Goal: Task Accomplishment & Management: Use online tool/utility

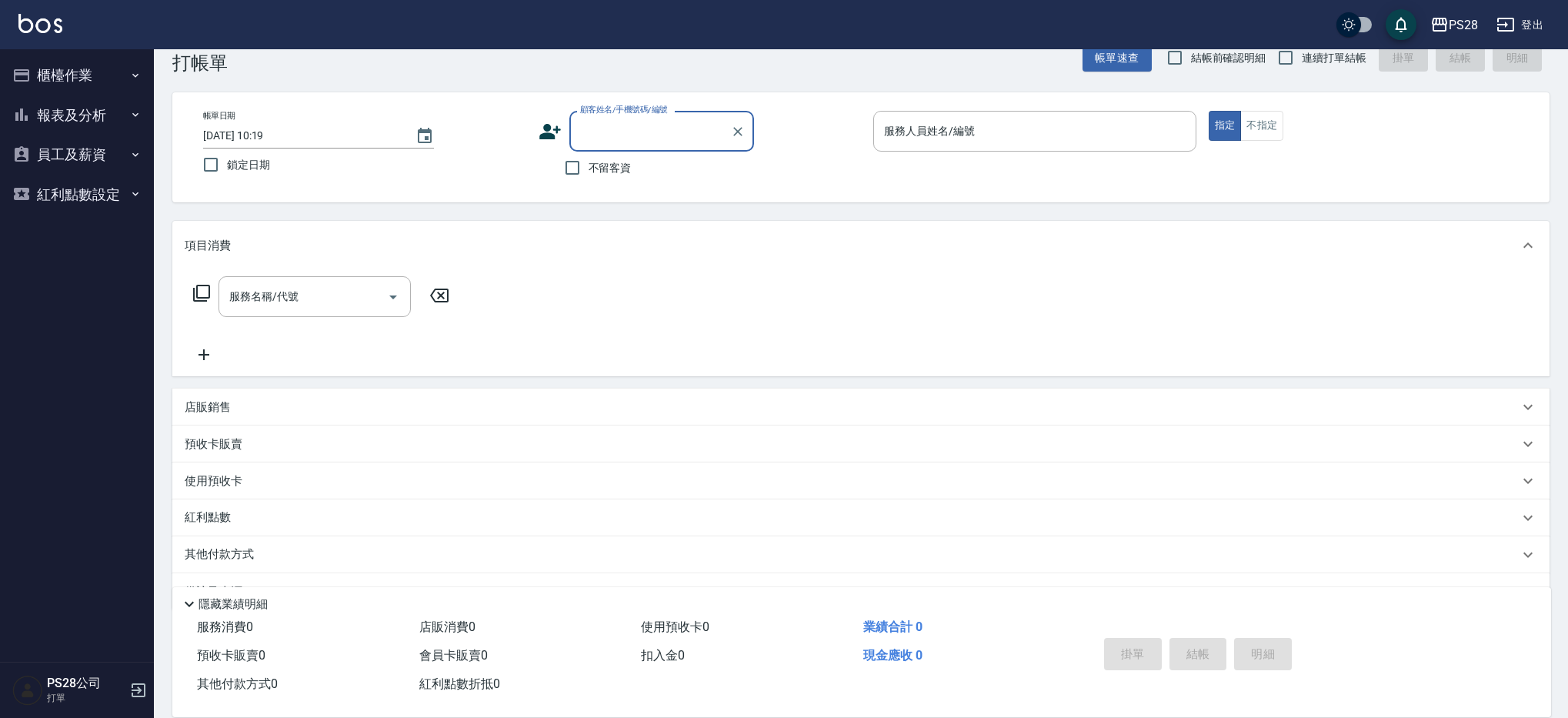
scroll to position [29, 0]
click at [617, 167] on span "不留客資" at bounding box center [610, 171] width 43 height 16
click at [588, 167] on input "不留客資" at bounding box center [573, 171] width 33 height 33
checkbox input "true"
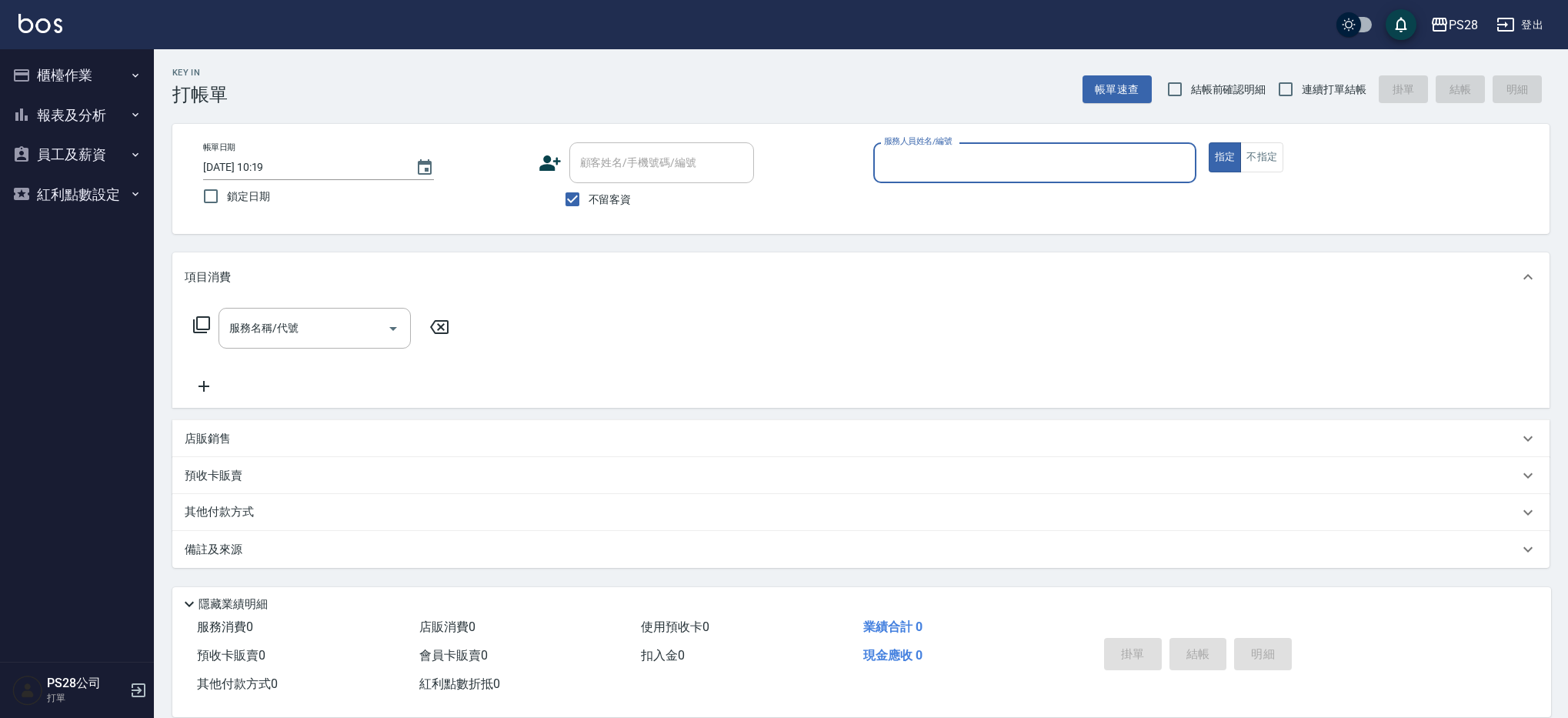
scroll to position [0, 0]
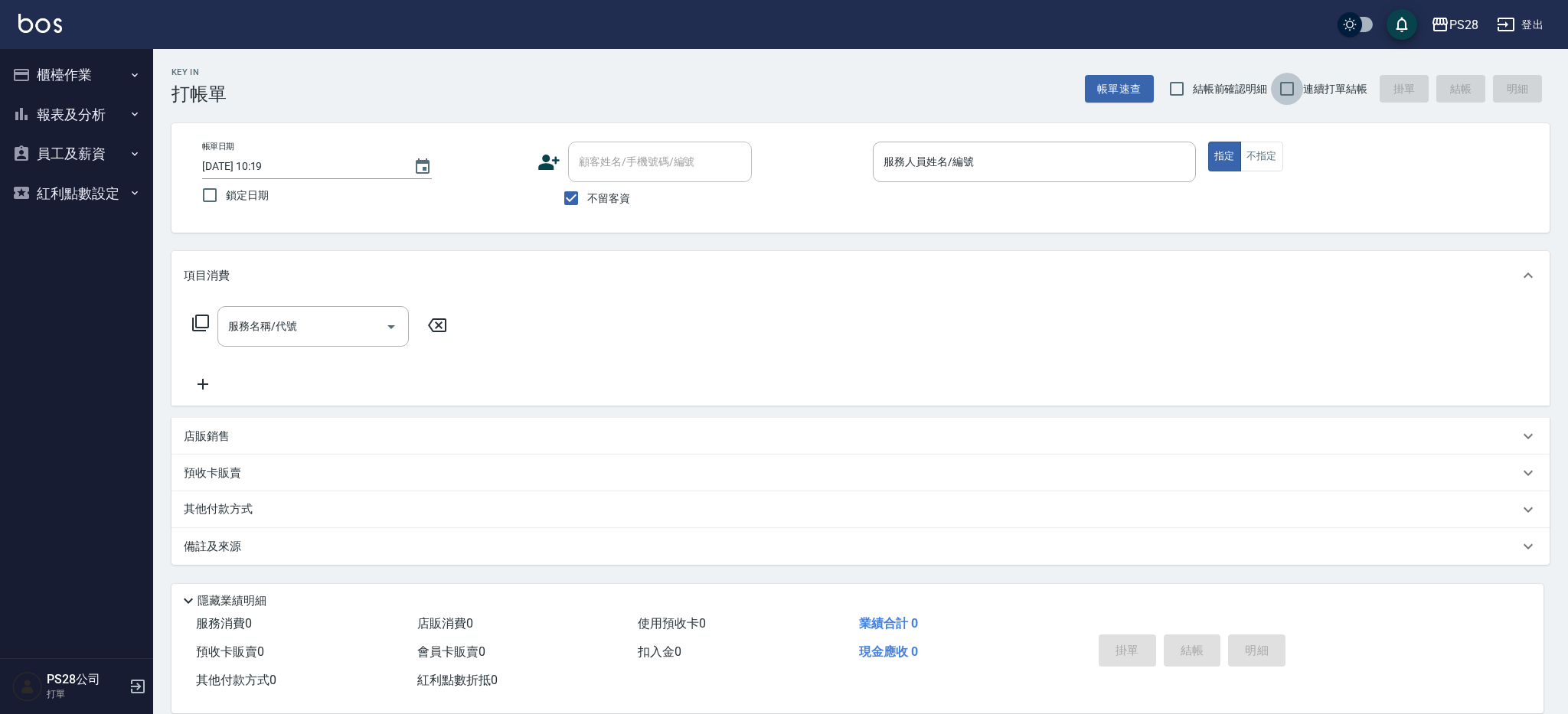
click at [1303, 87] on input "連續打單結帳" at bounding box center [1287, 89] width 33 height 33
checkbox input "true"
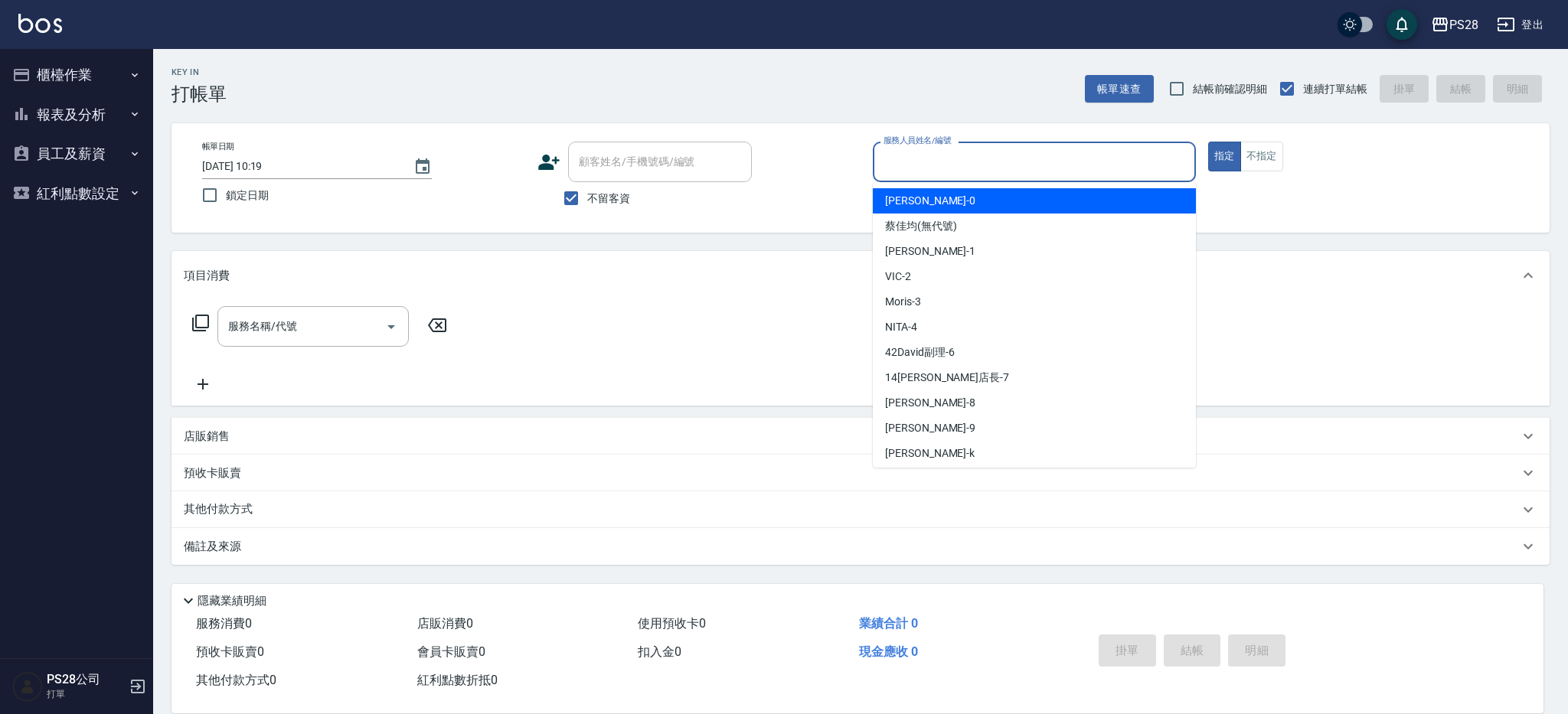
click at [992, 157] on input "服務人員姓名/編號" at bounding box center [1034, 162] width 310 height 27
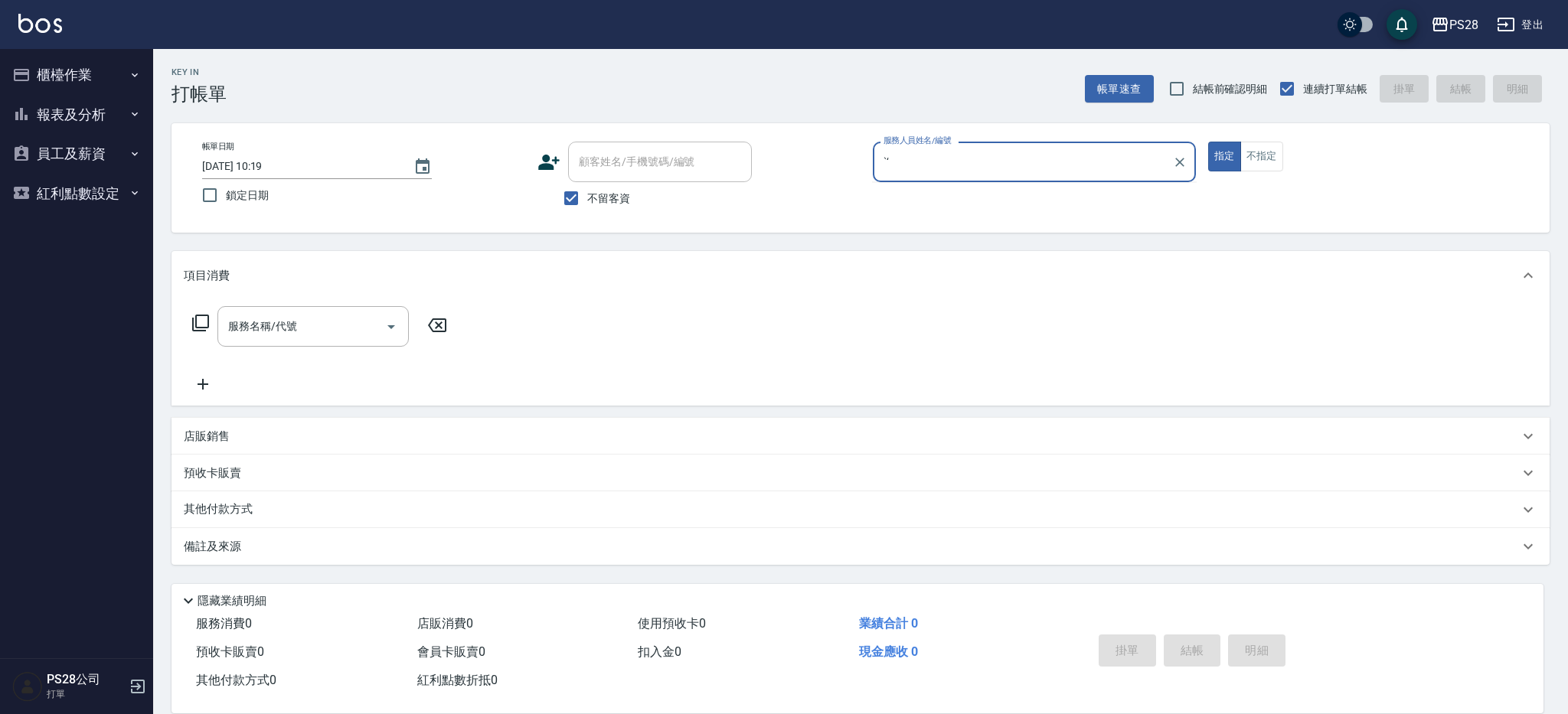
type input "ˋ"
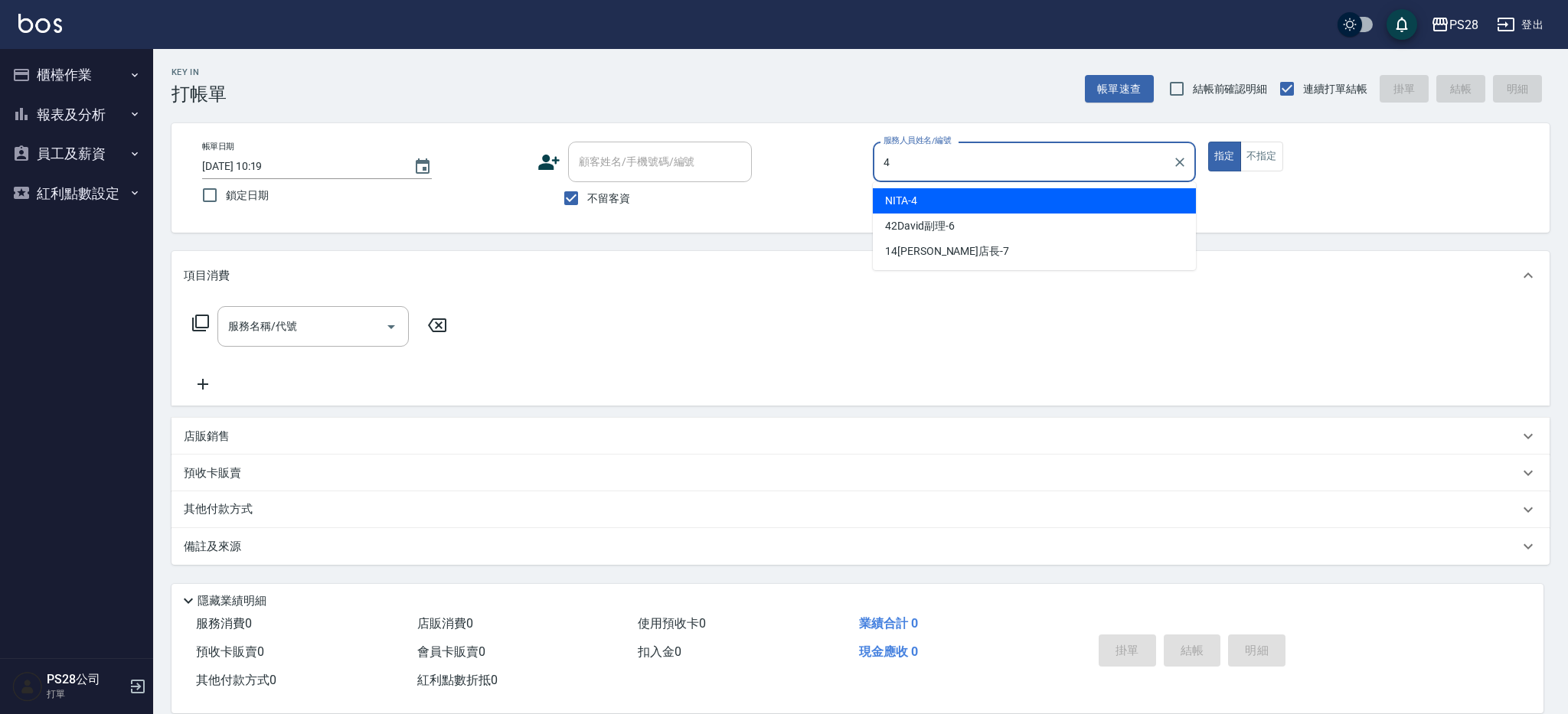
type input "NITA-4"
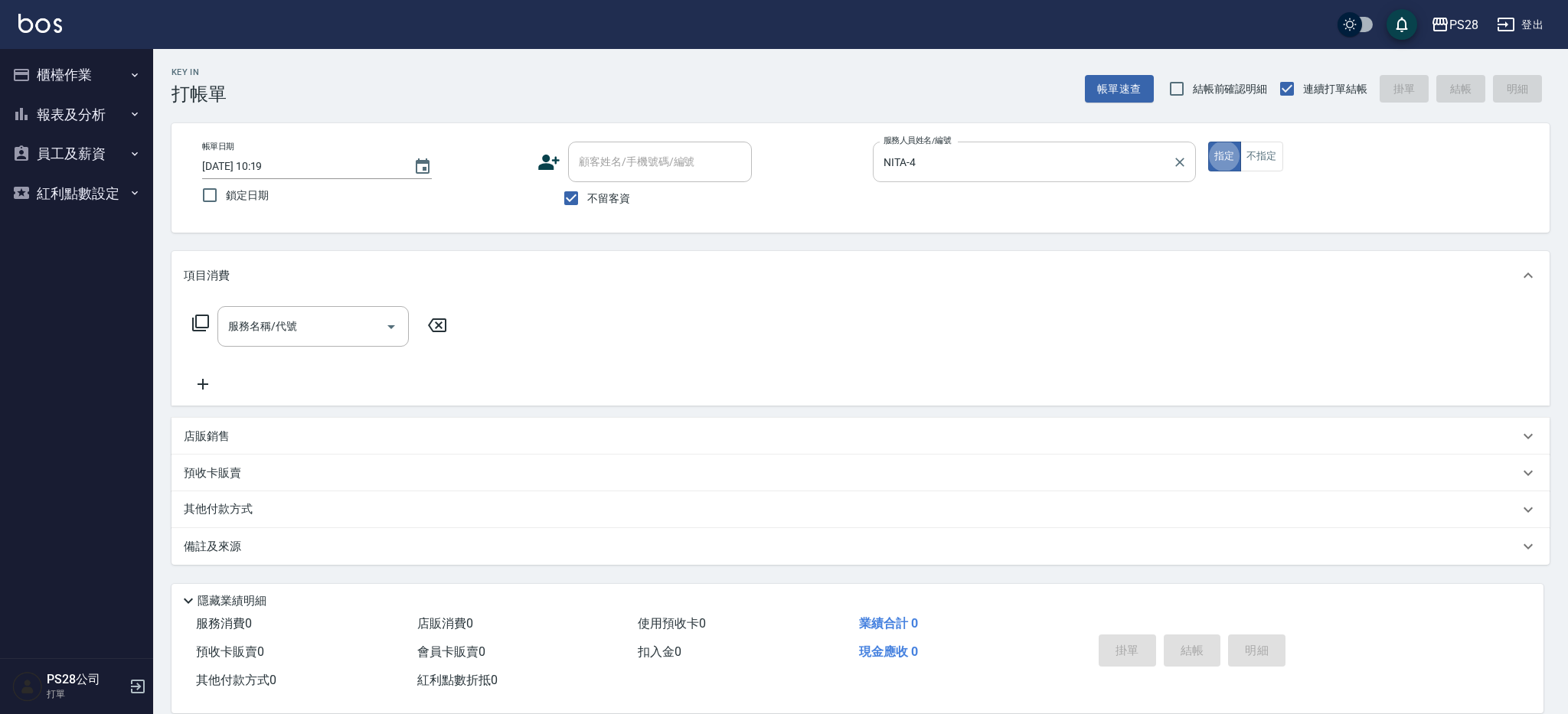
type button "true"
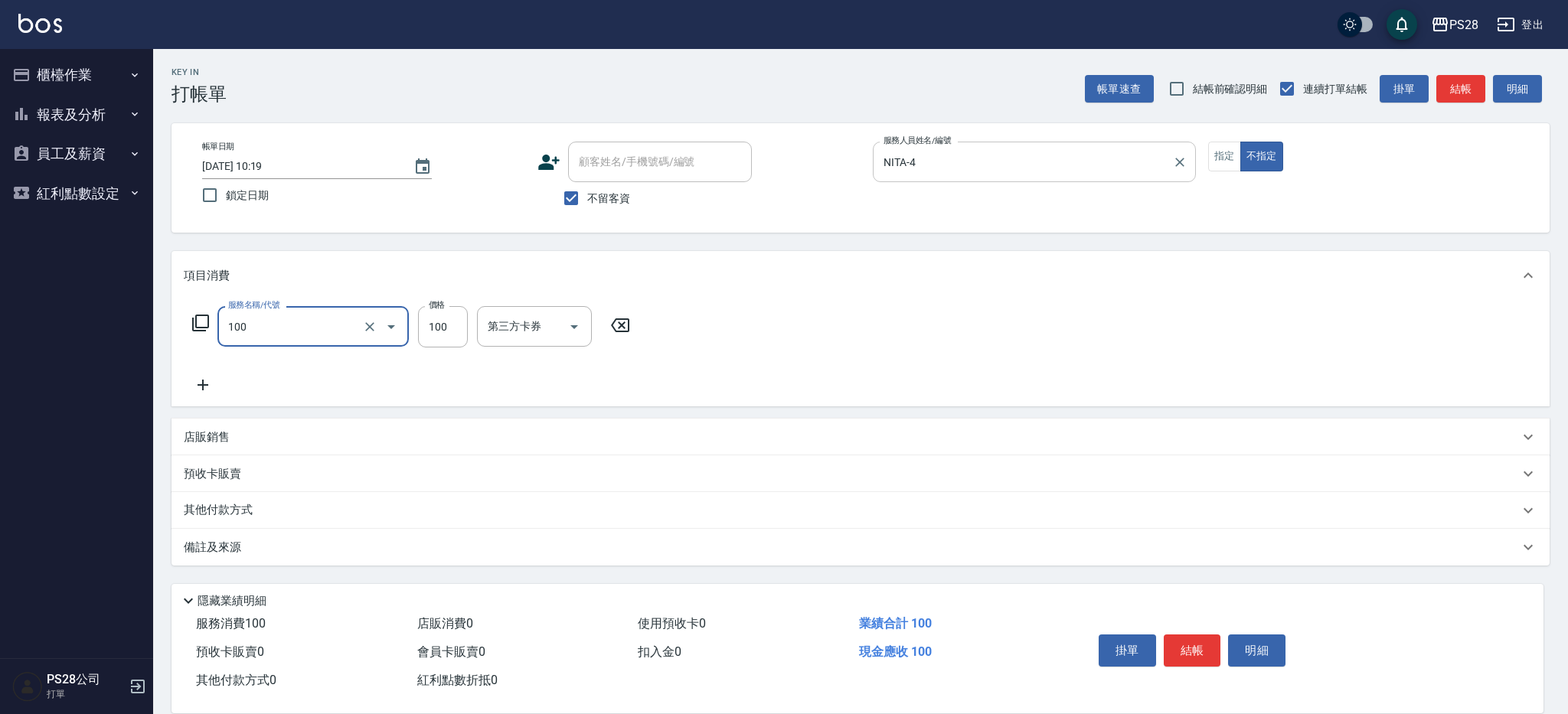
type input "洗髮(100)"
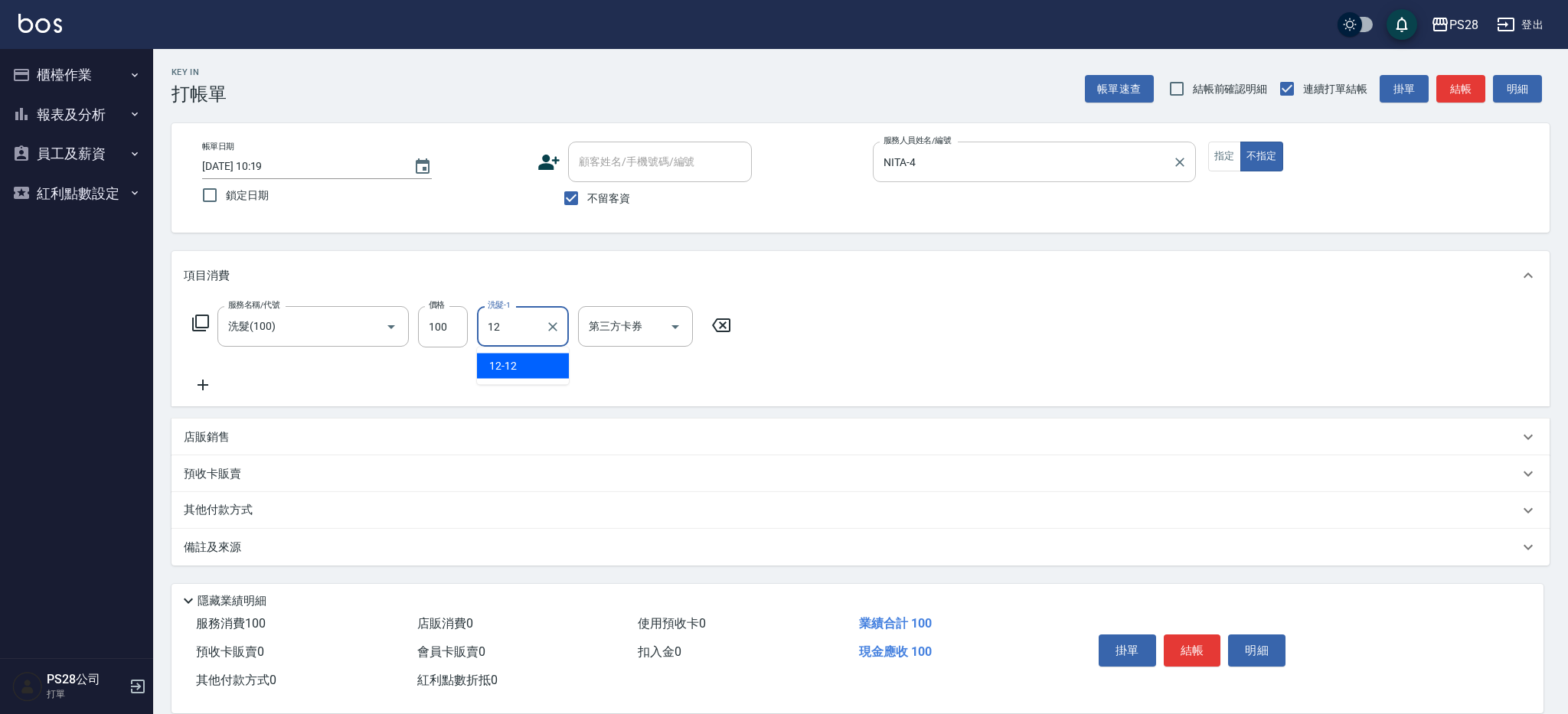
type input "12-12"
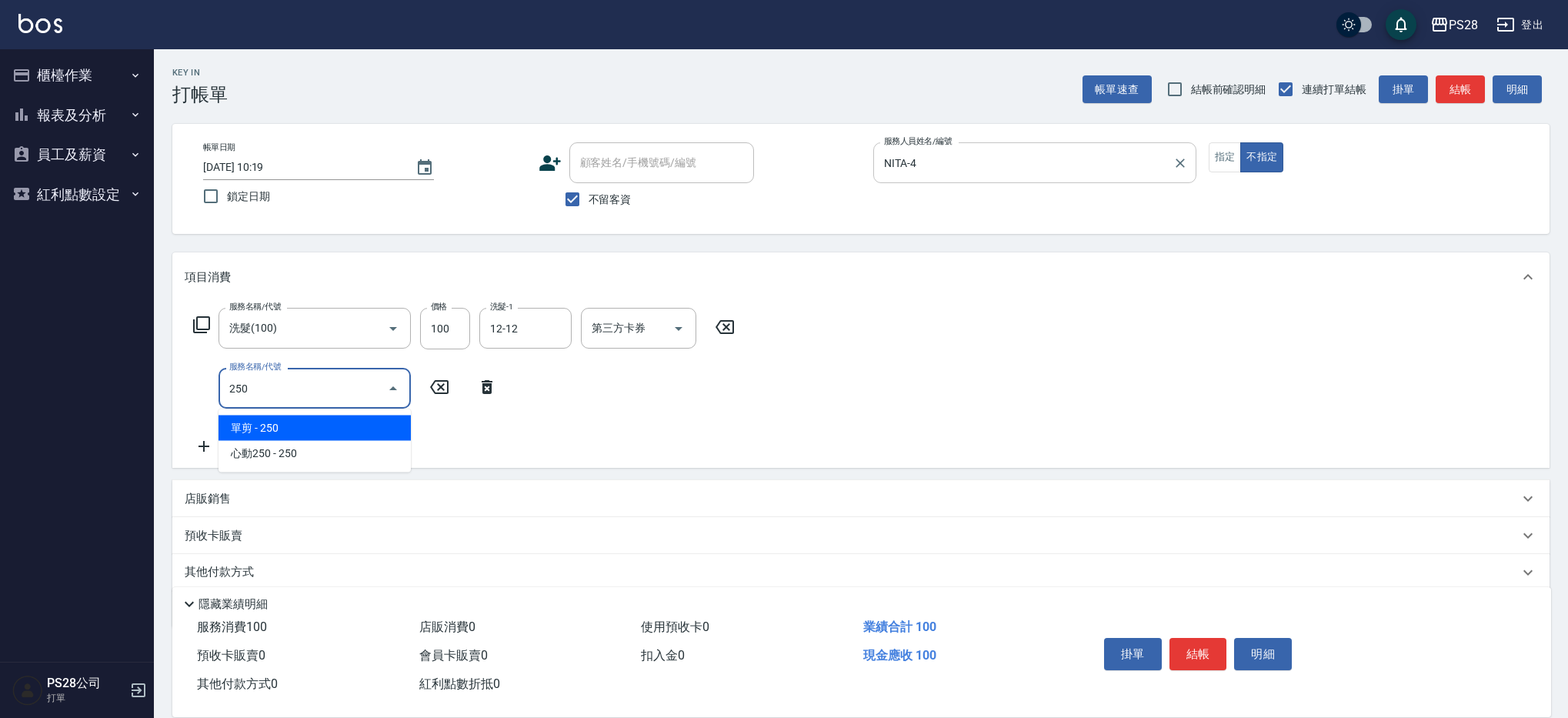
type input "單剪(250)"
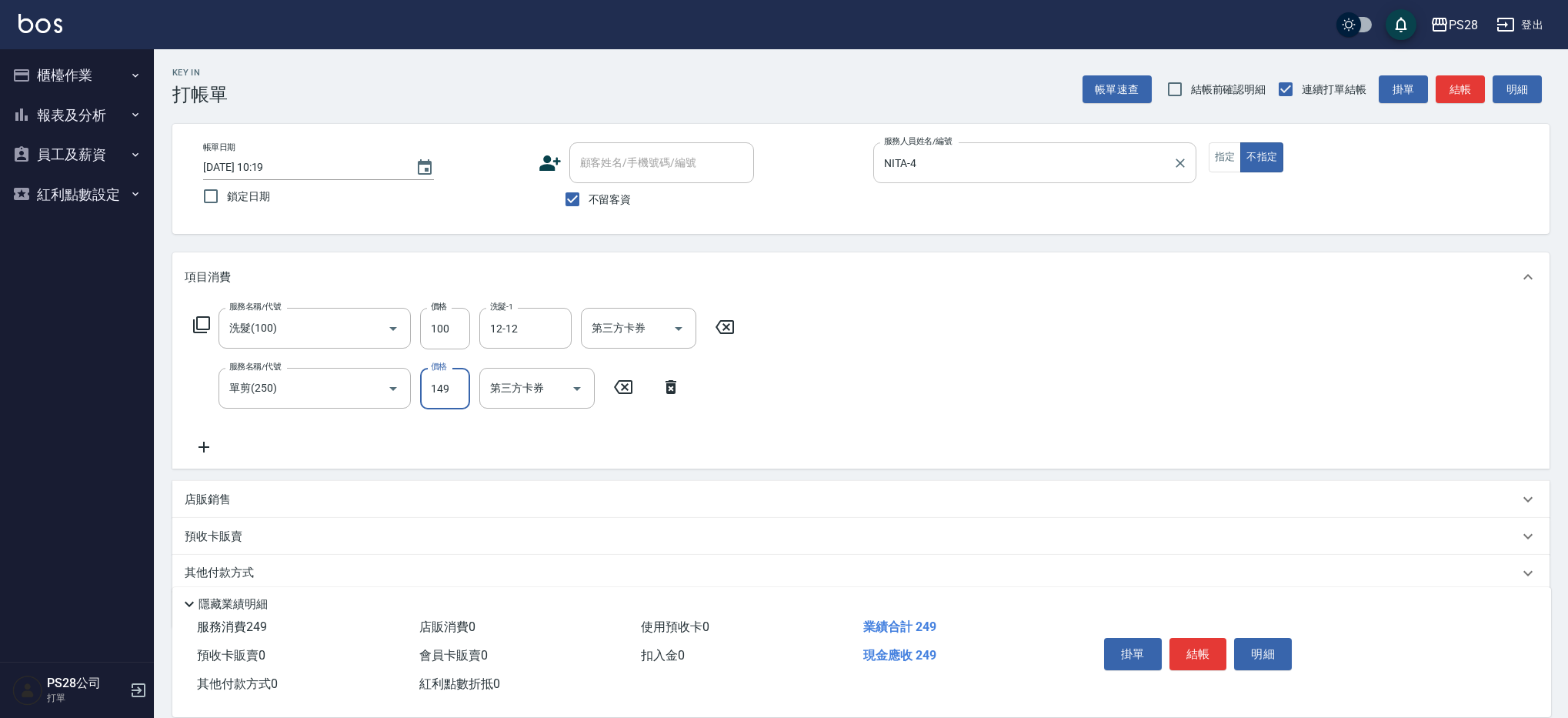
type input "149"
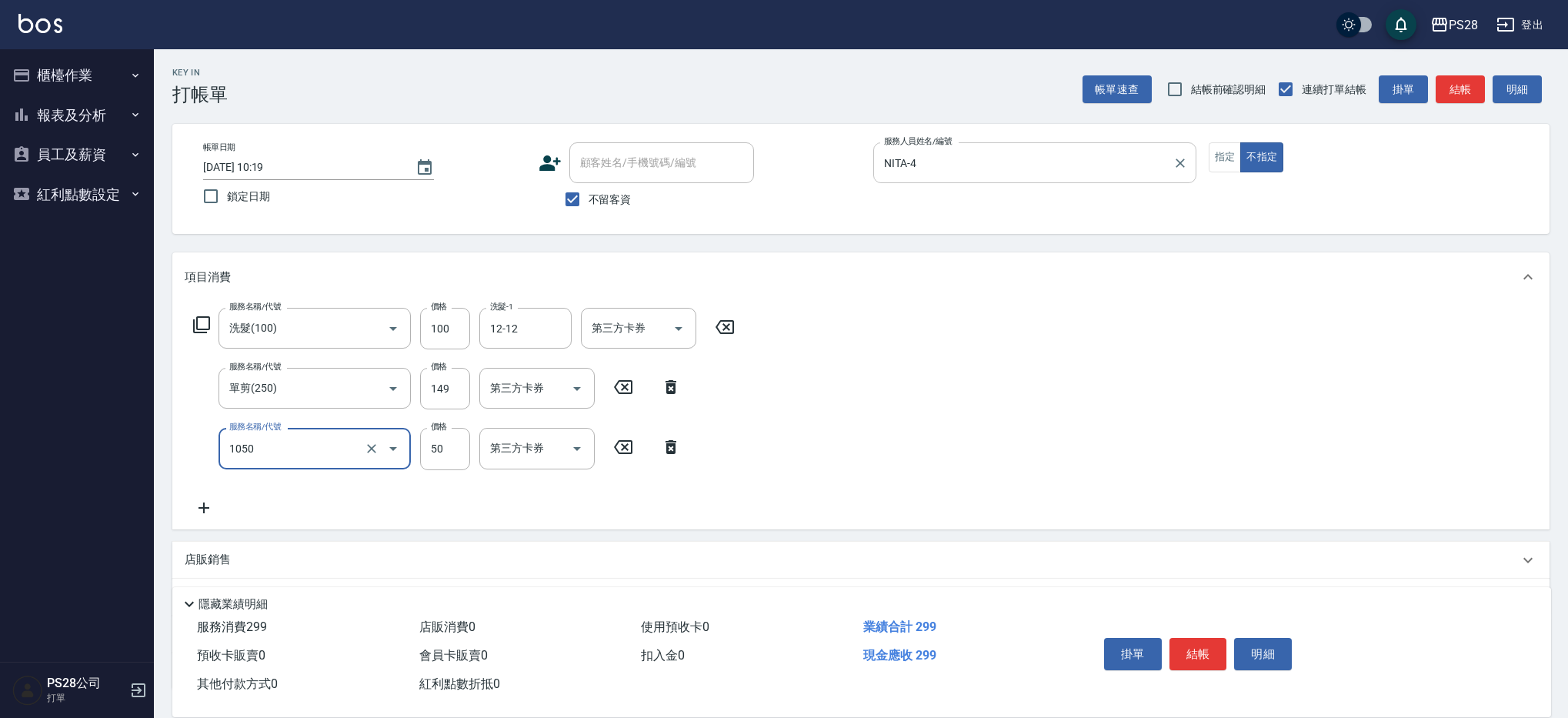
type input "精油(1050)"
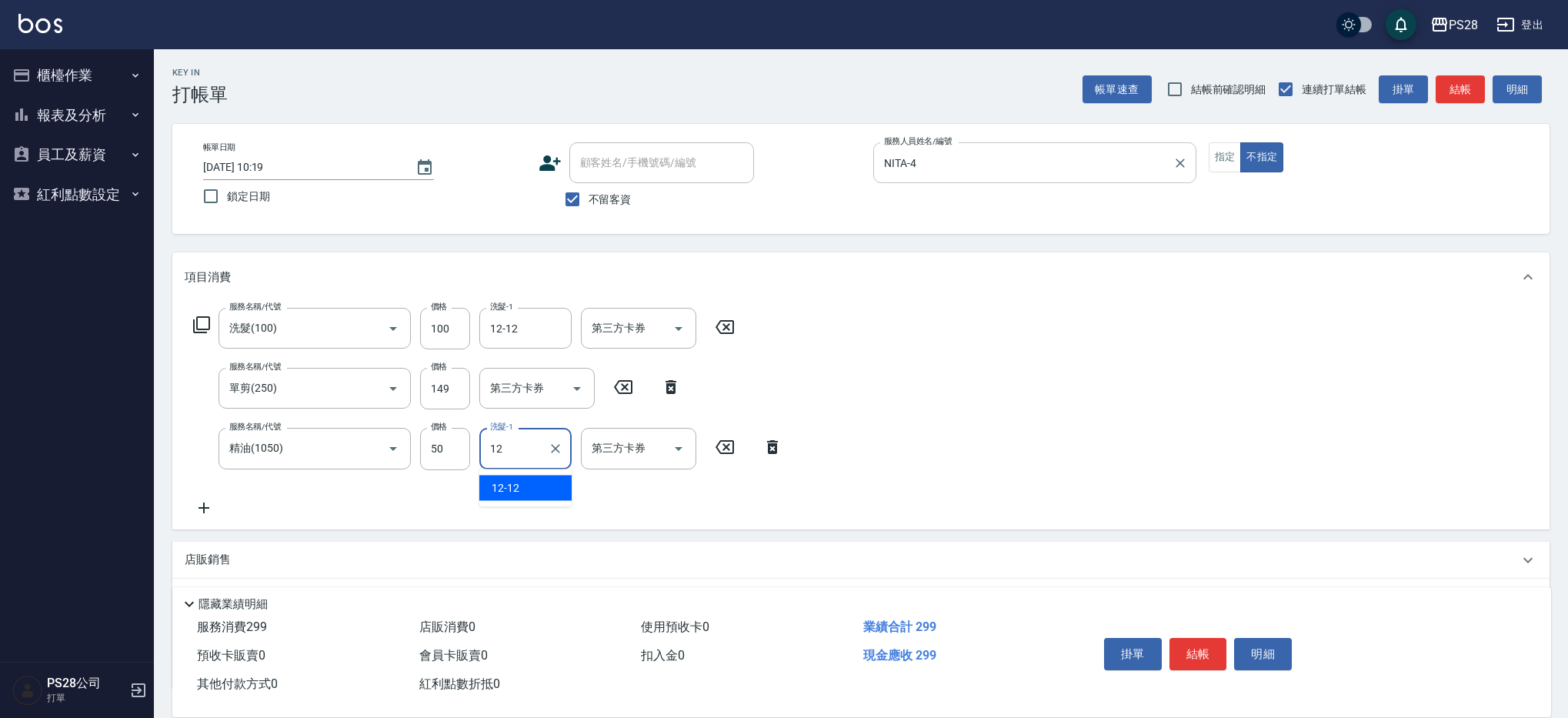
type input "12-12"
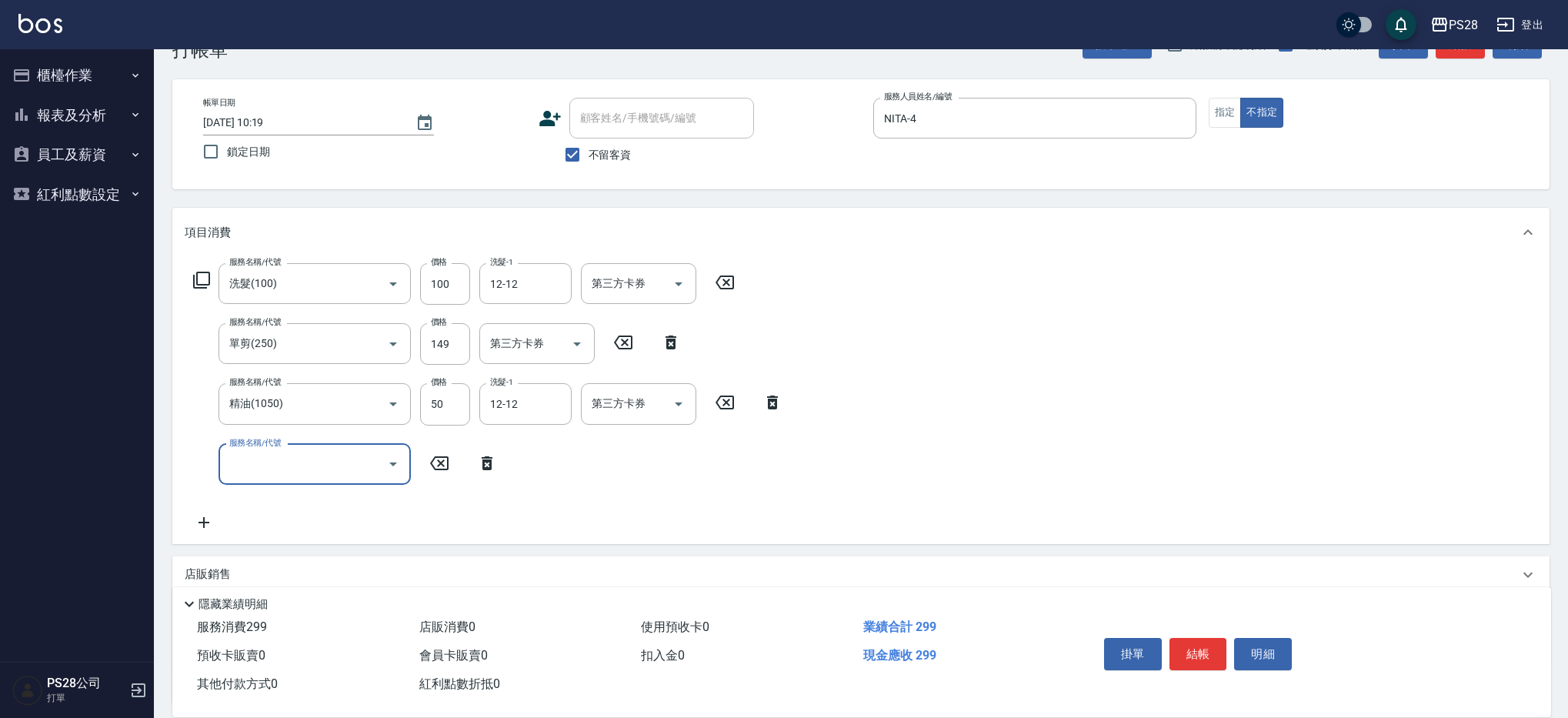
scroll to position [50, 0]
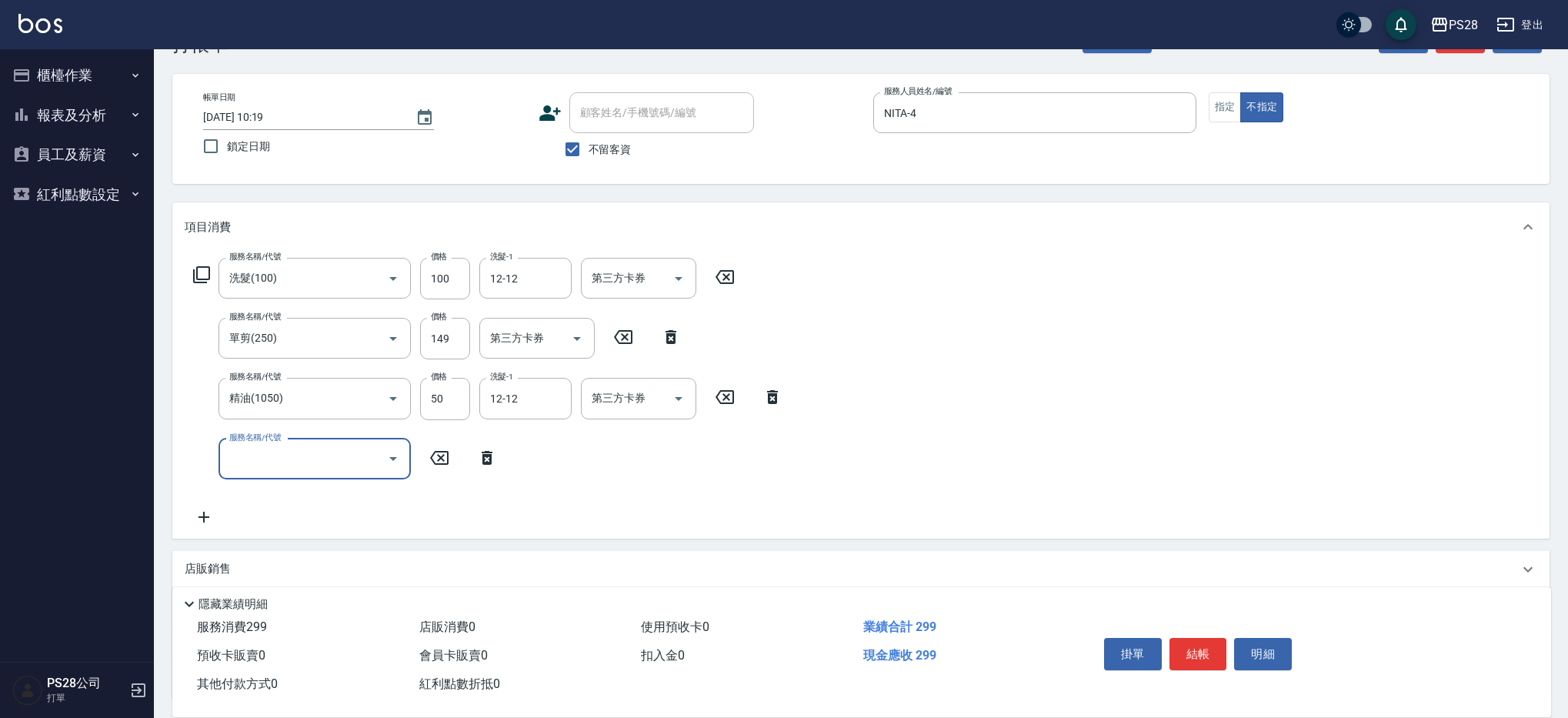
click at [1198, 652] on button "結帳" at bounding box center [1198, 654] width 58 height 33
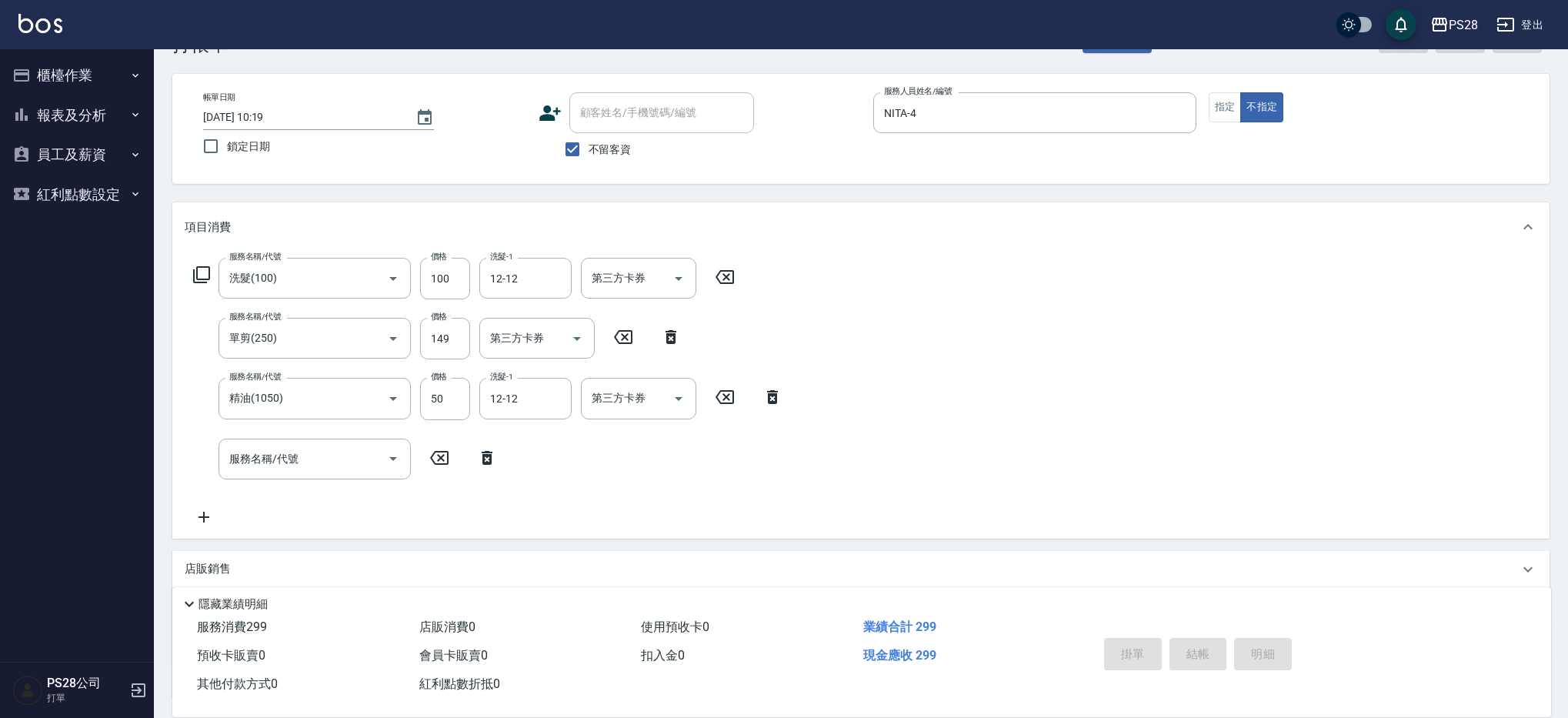
scroll to position [51, 0]
type input "[DATE] 13:20"
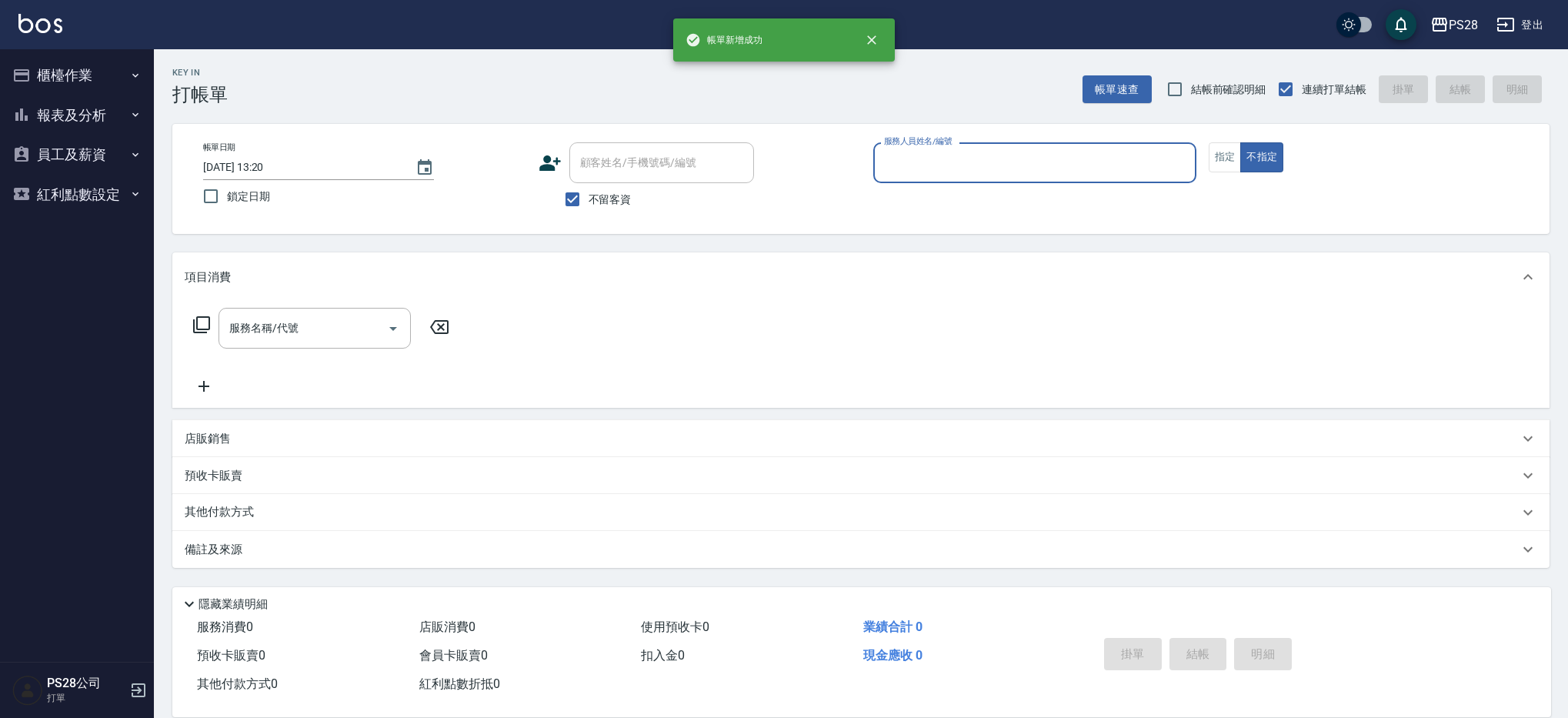
scroll to position [0, 0]
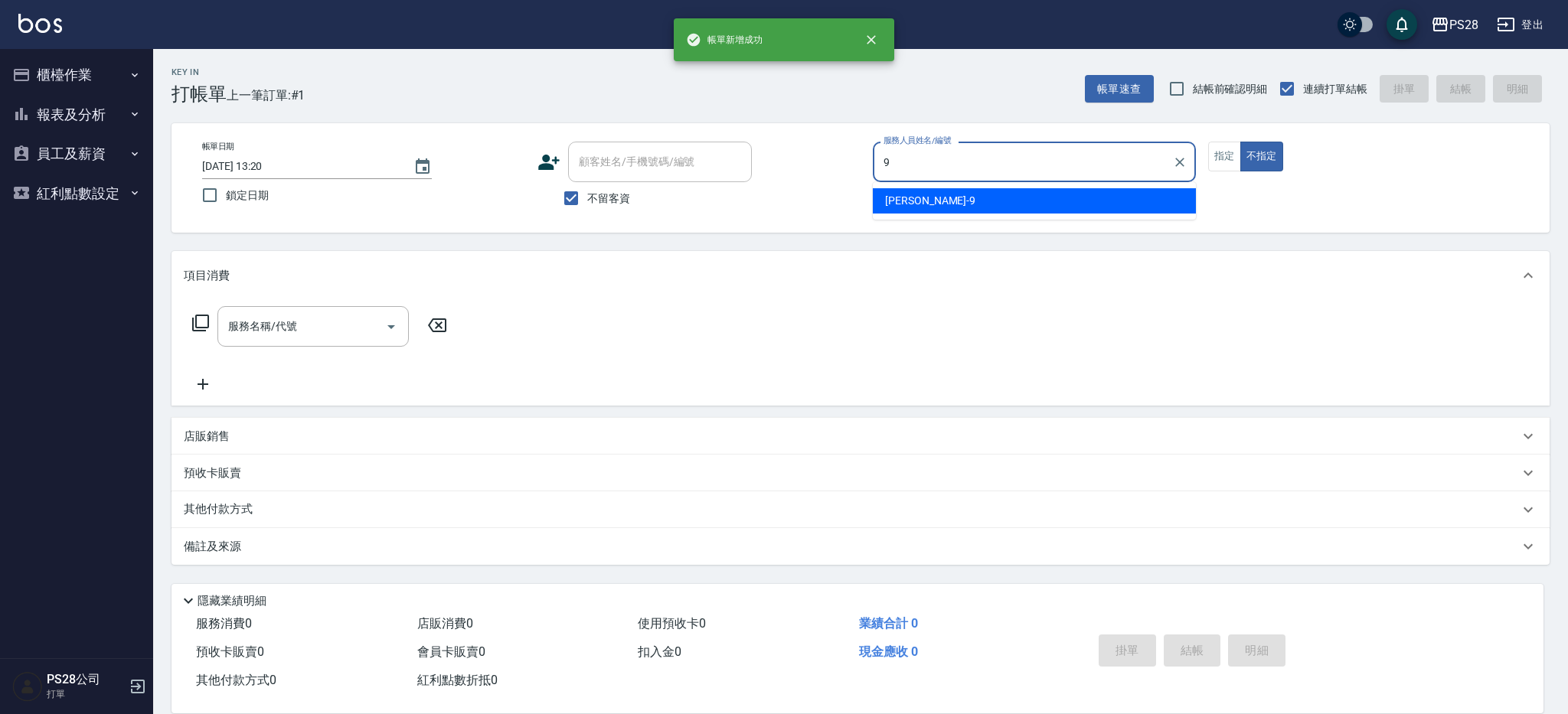
type input "Sandy-9"
type button "false"
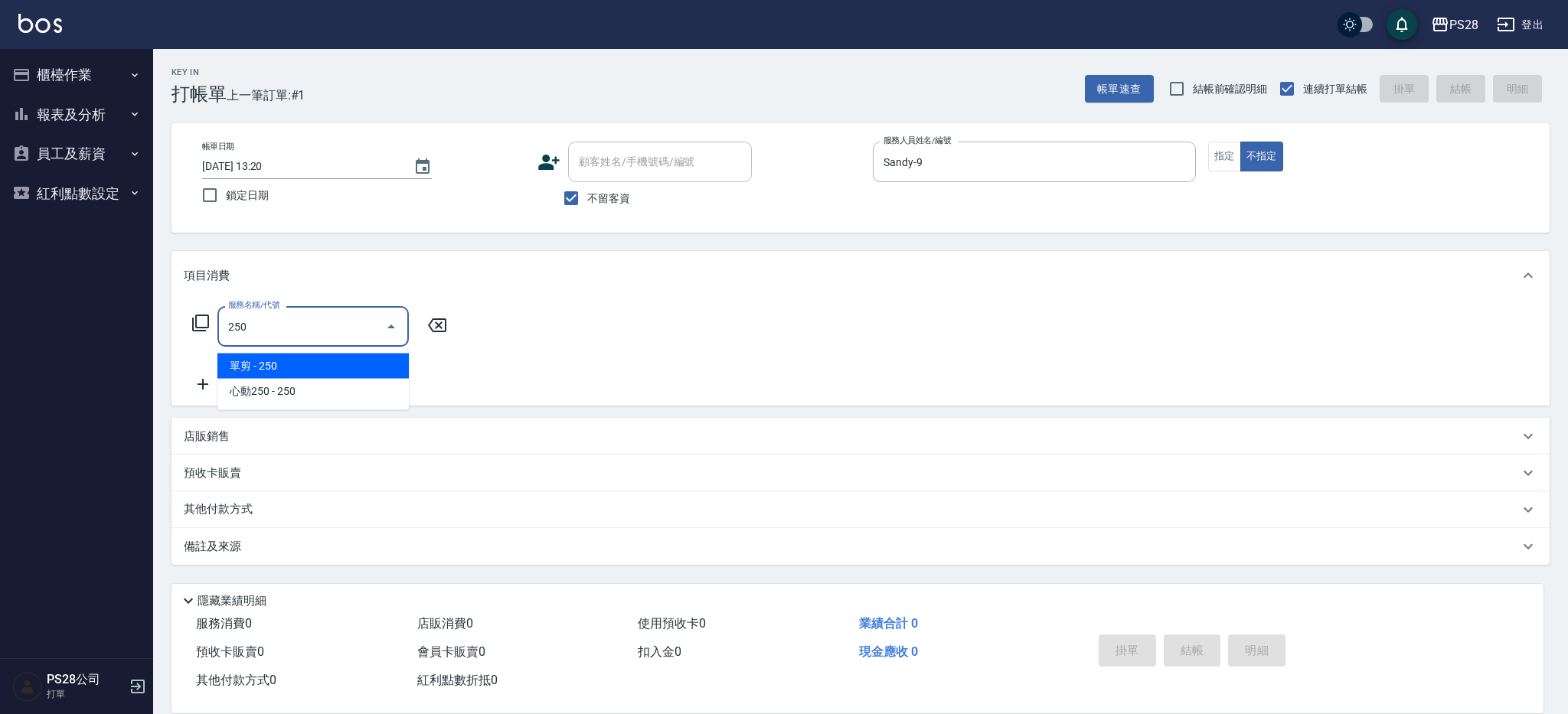
type input "單剪(250)"
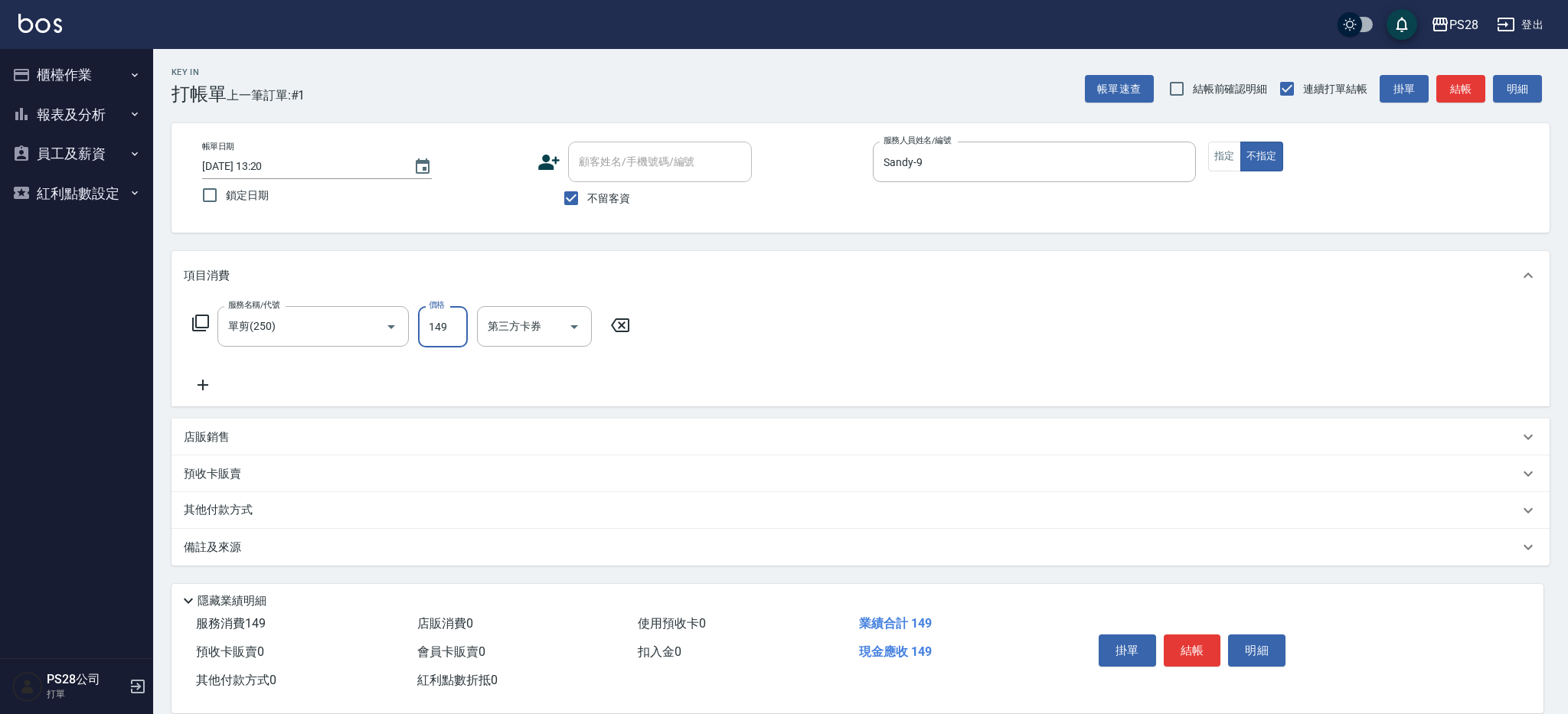
type input "149"
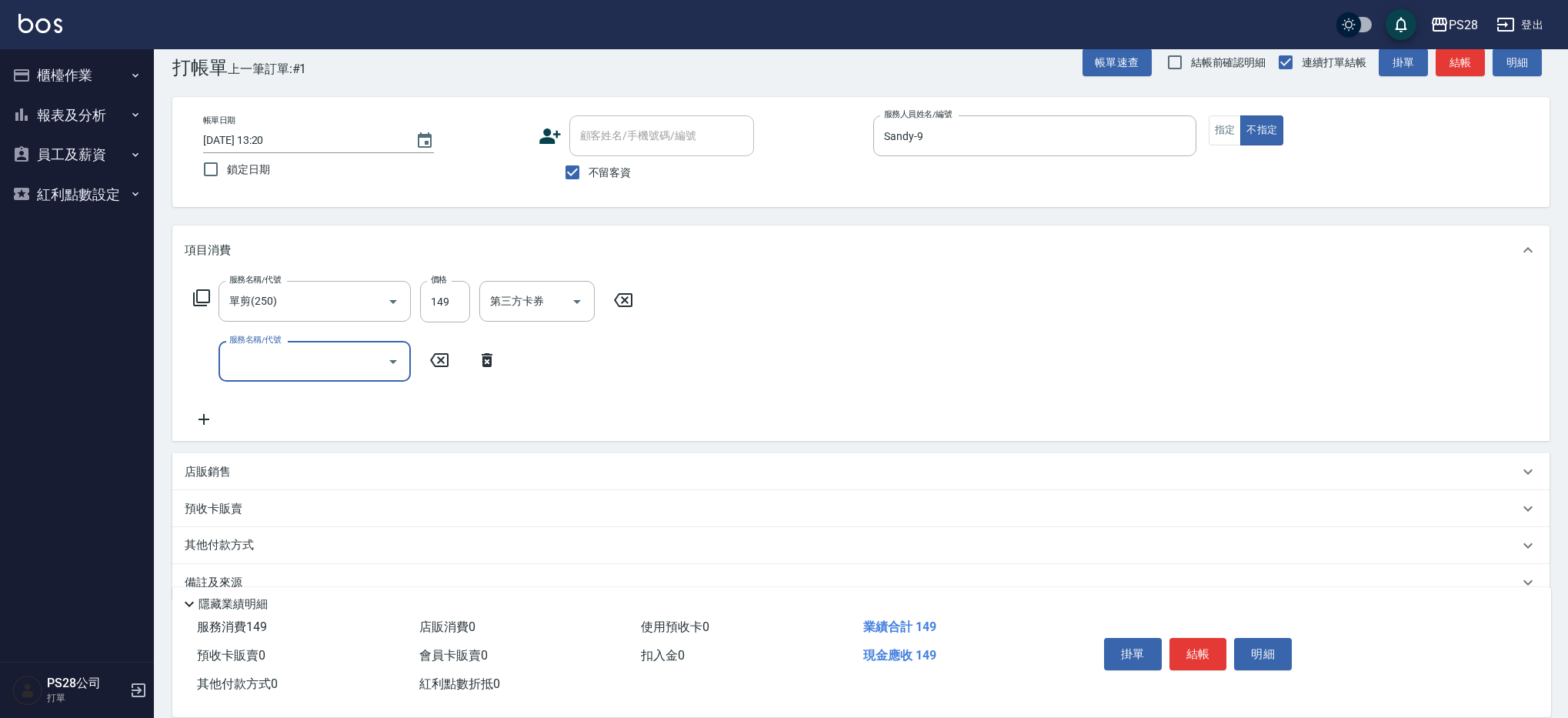
scroll to position [41, 0]
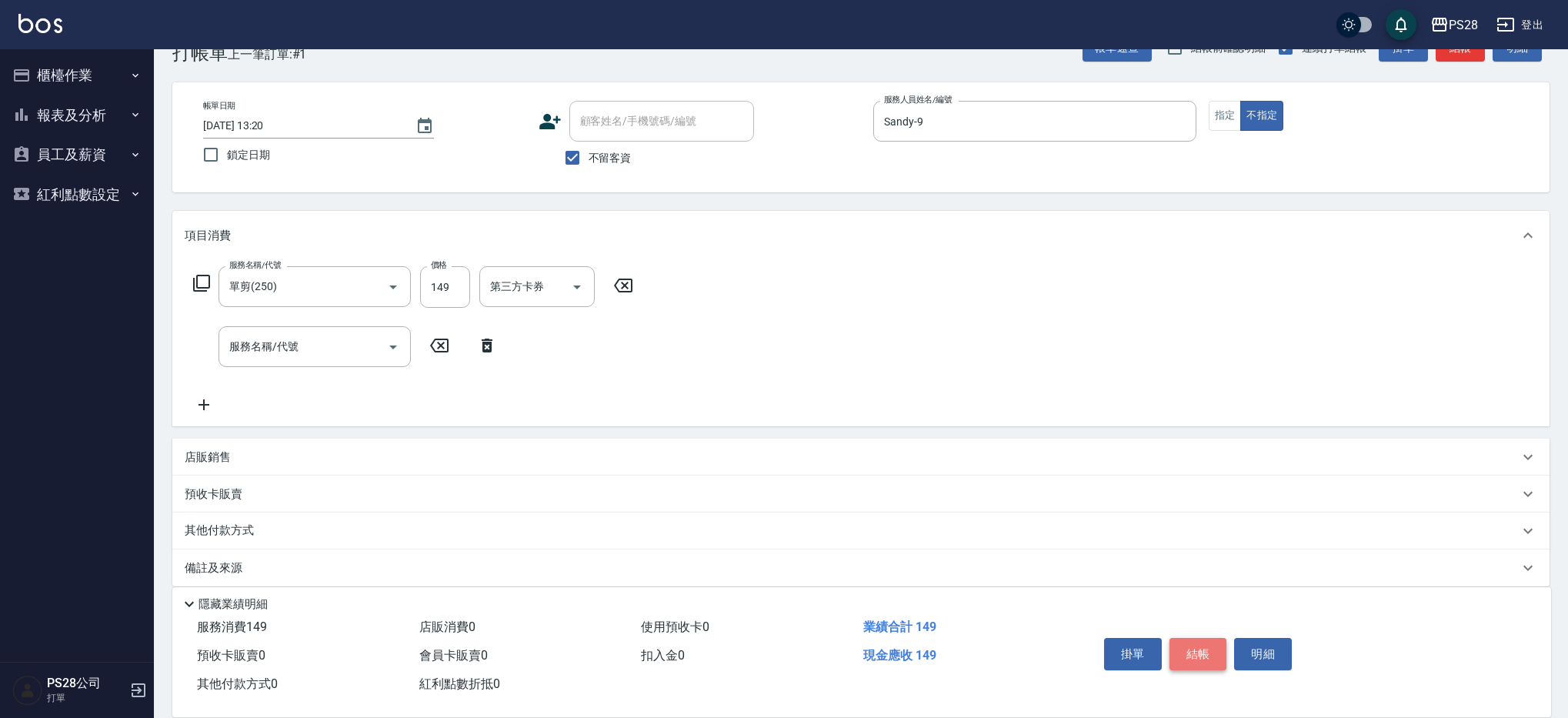
click at [1193, 651] on button "結帳" at bounding box center [1198, 654] width 58 height 33
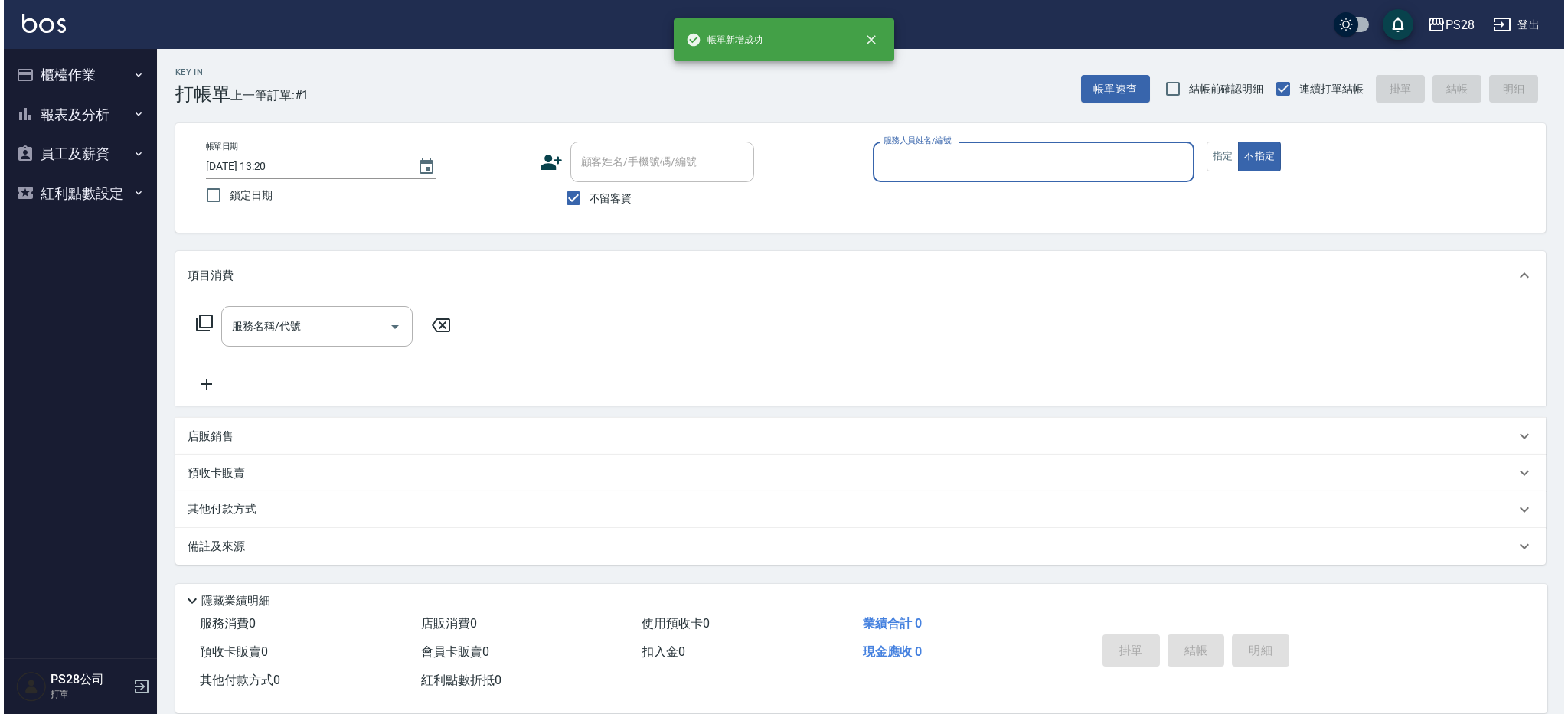
scroll to position [0, 0]
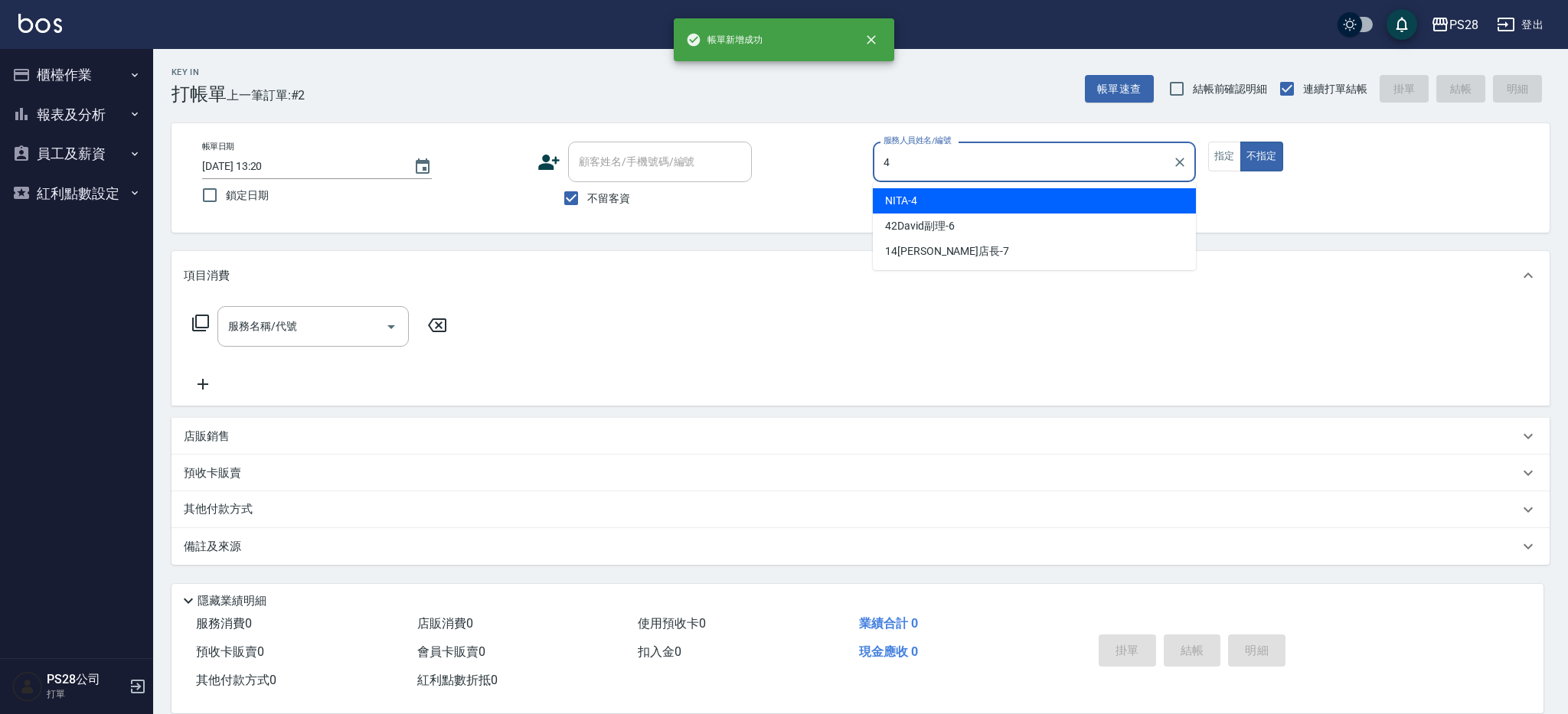
type input "NITA-4"
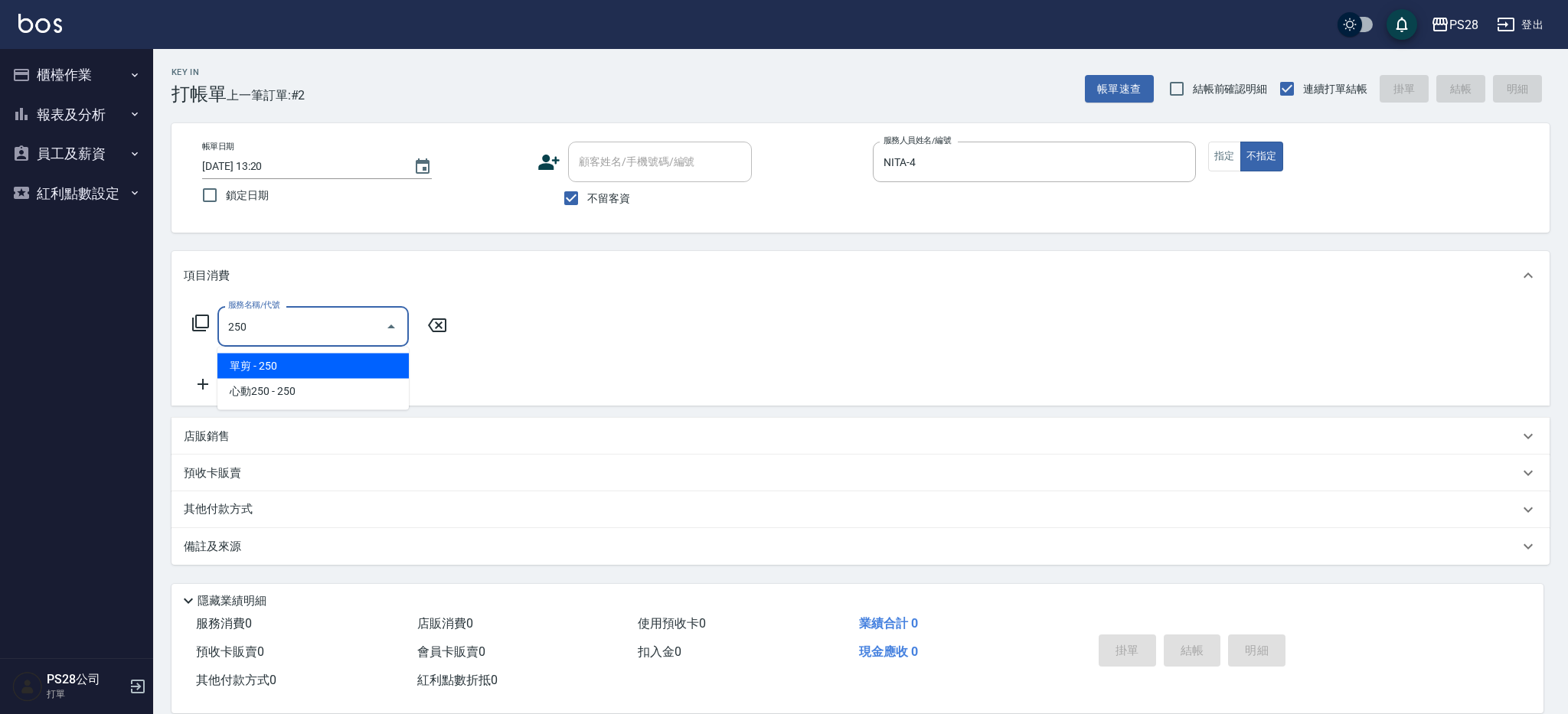
type input "單剪(250)"
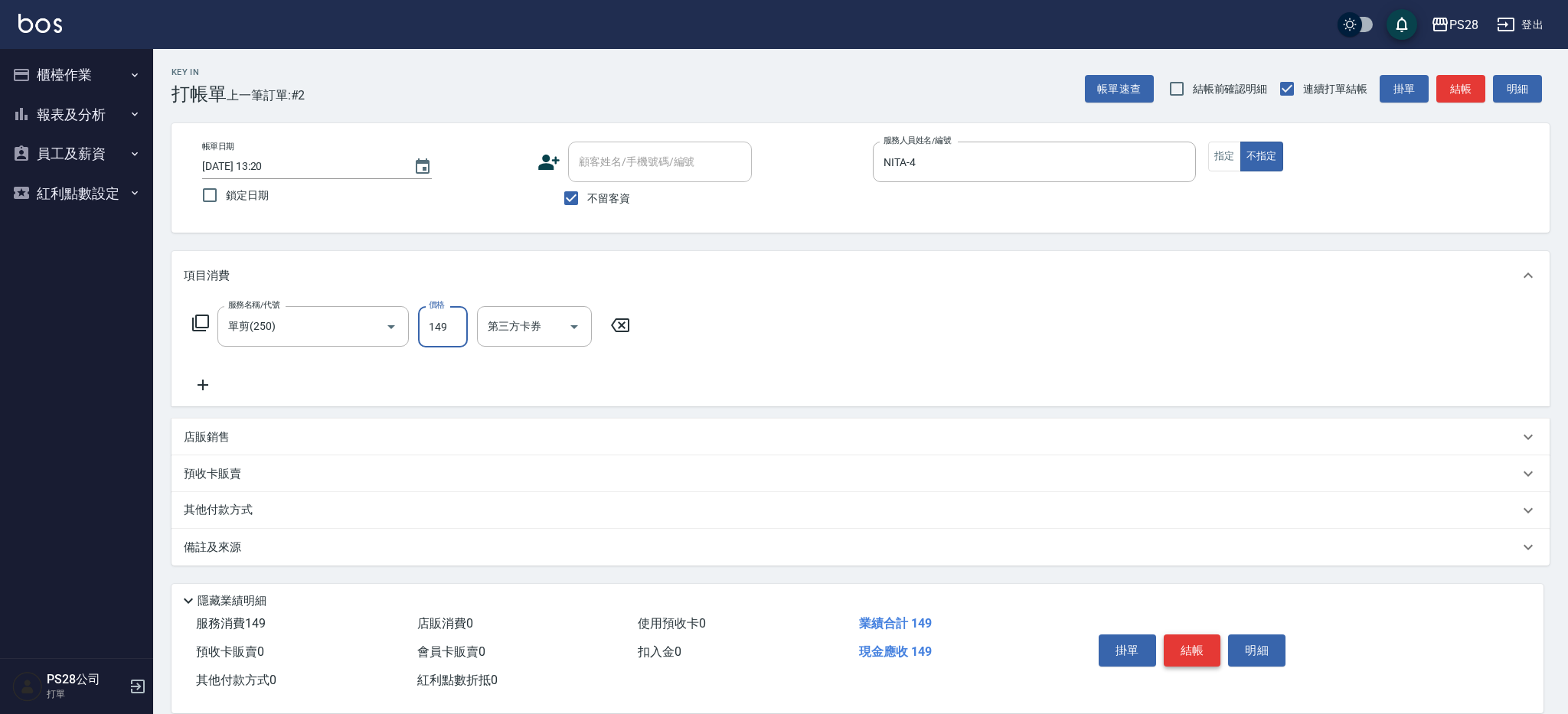
type input "149"
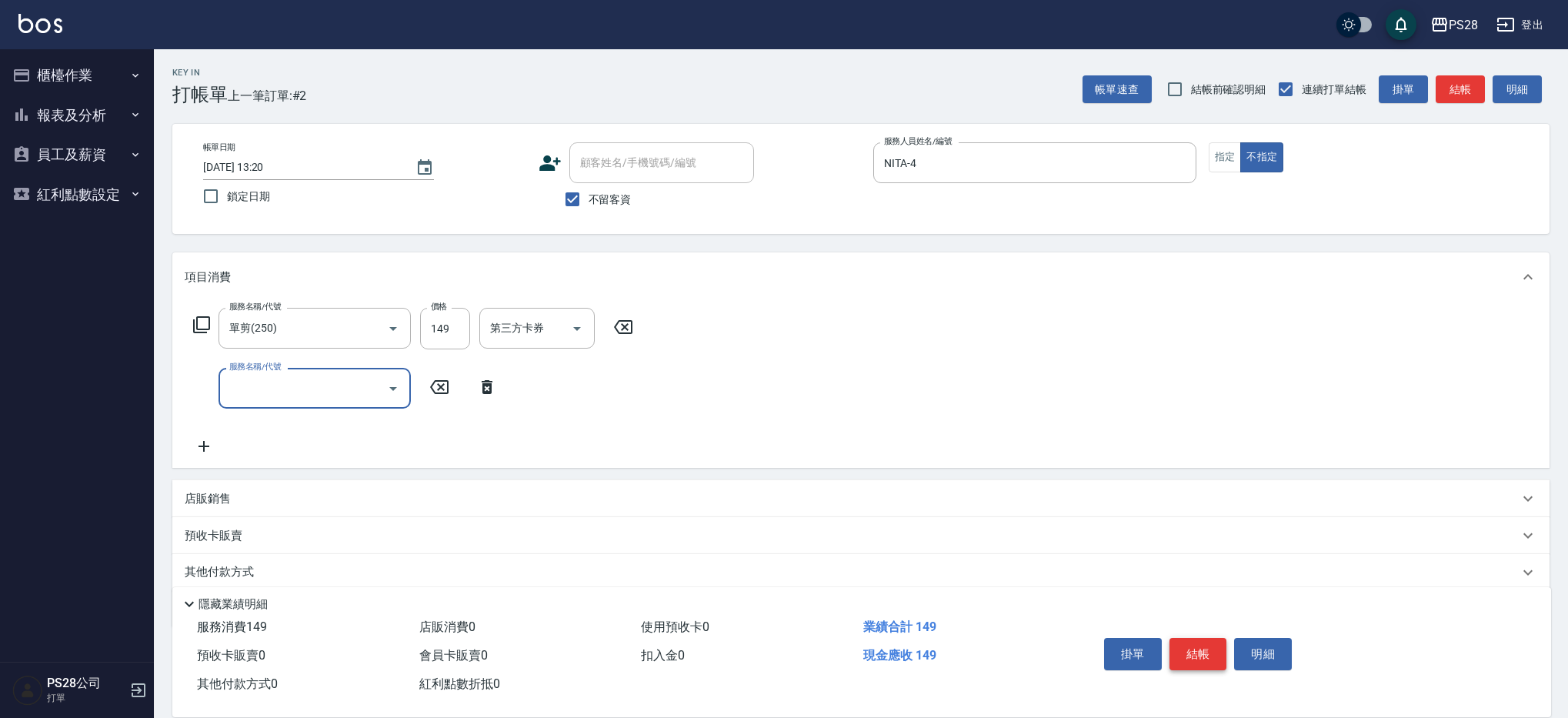
click at [1215, 644] on button "結帳" at bounding box center [1198, 654] width 58 height 33
